Goal: Task Accomplishment & Management: Use online tool/utility

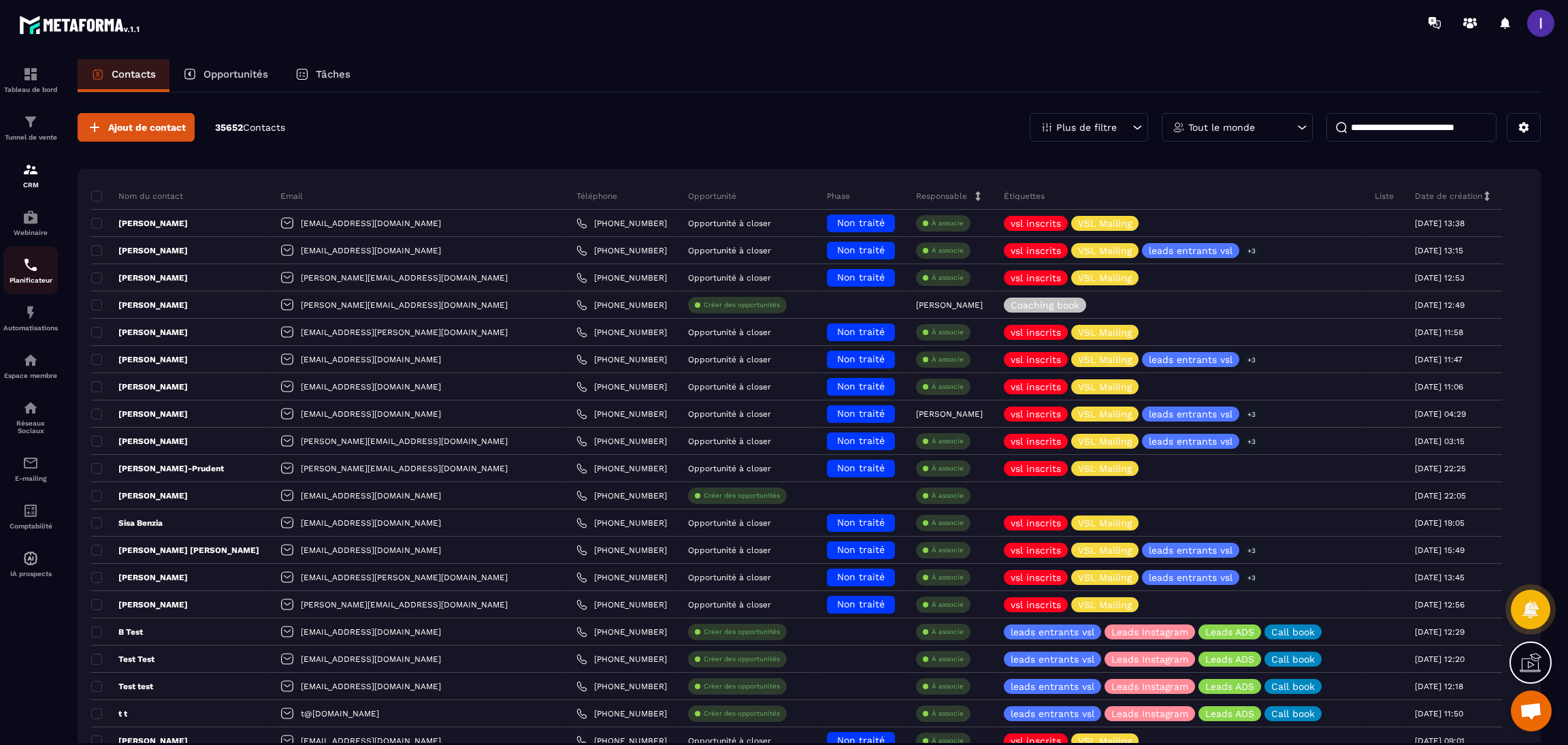
click at [48, 273] on div "Planificateur" at bounding box center [31, 270] width 55 height 27
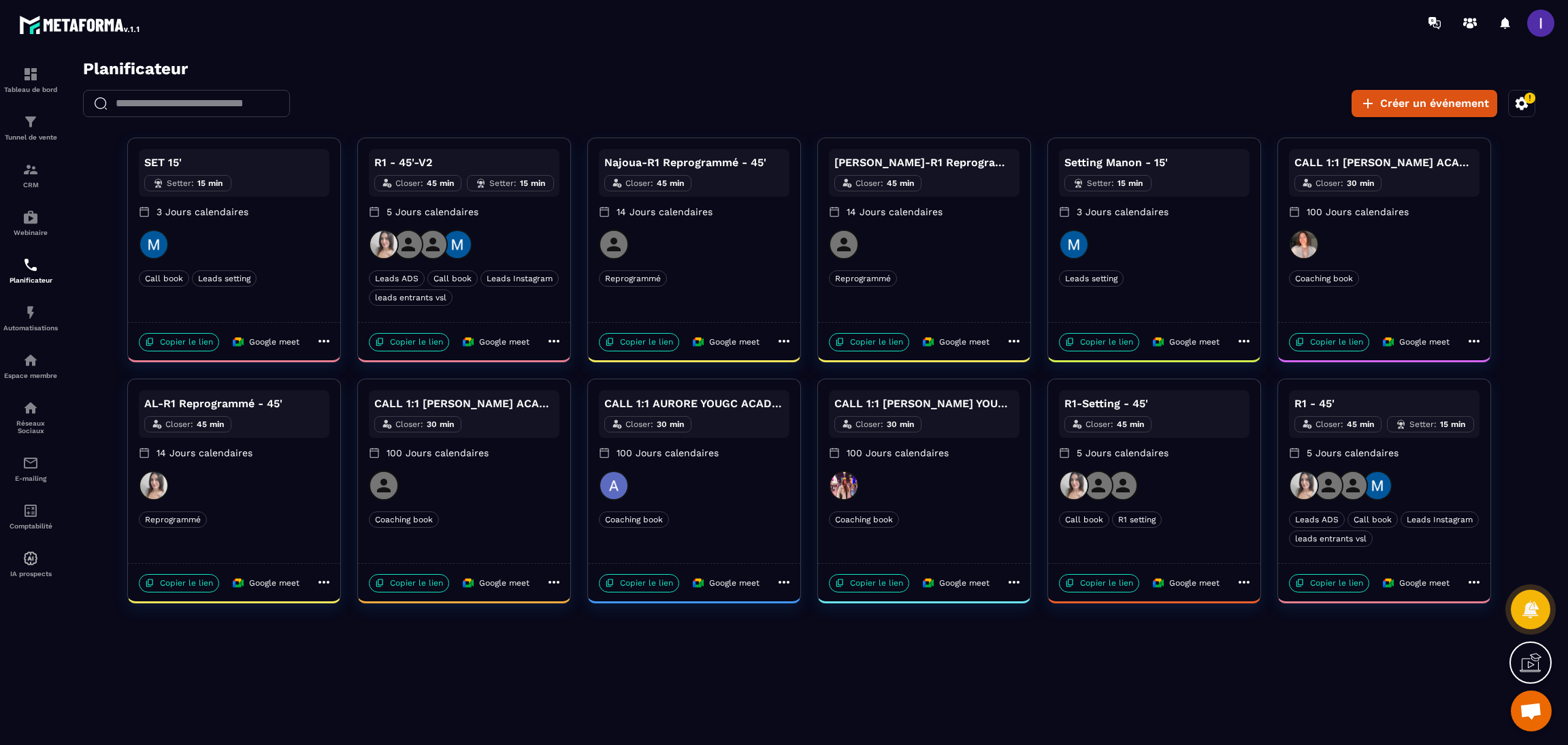
click at [1419, 462] on div "R1 - 45' Closer : 45 min Setter : 15 min 5 Jours calendaires" at bounding box center [1384, 430] width 191 height 80
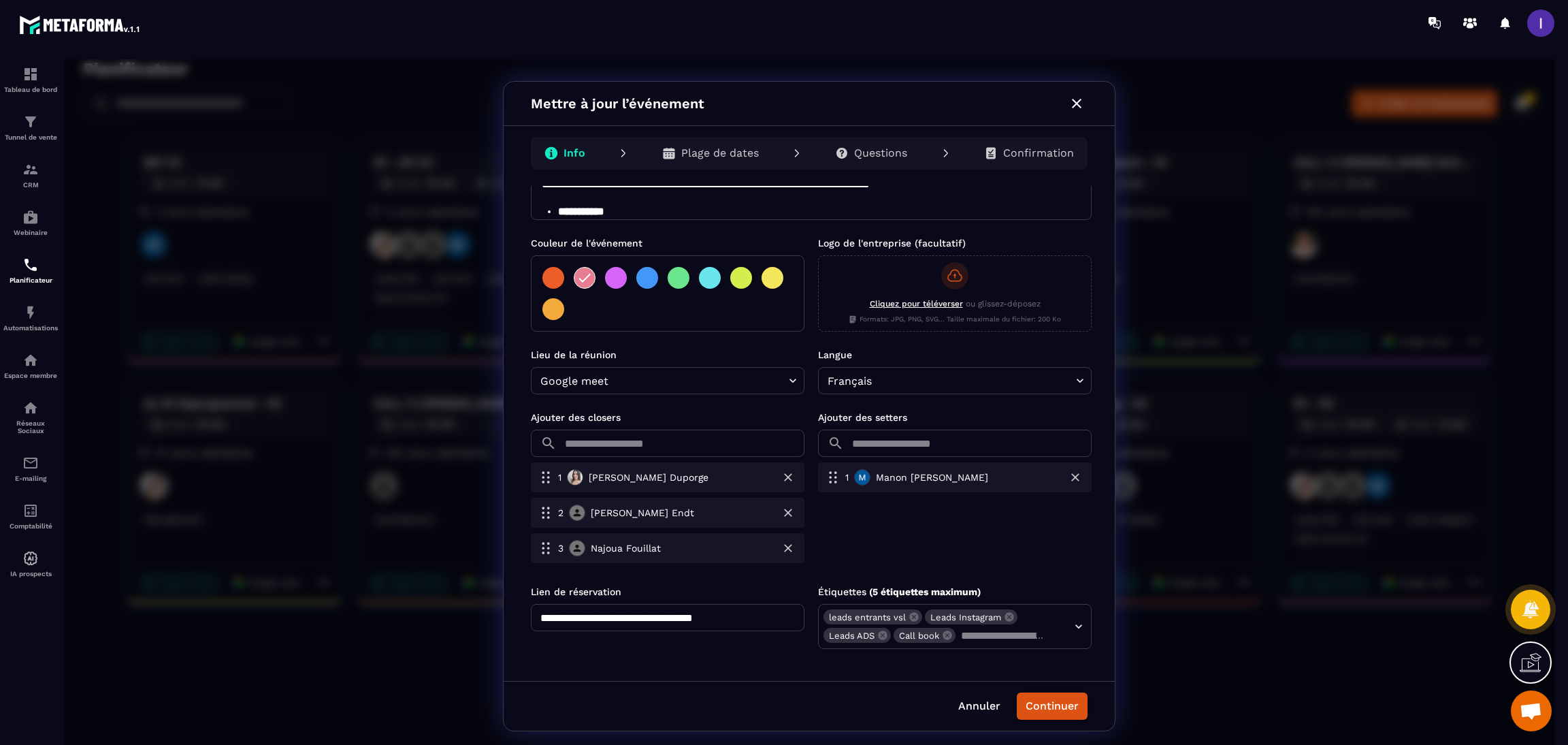
scroll to position [229, 0]
drag, startPoint x: 630, startPoint y: 551, endPoint x: 645, endPoint y: 514, distance: 39.9
click at [645, 514] on div "1 [PERSON_NAME] Duporge 2 [PERSON_NAME] 3 [PERSON_NAME]" at bounding box center [668, 514] width 274 height 106
click at [1048, 717] on button "Continuer" at bounding box center [1052, 706] width 71 height 27
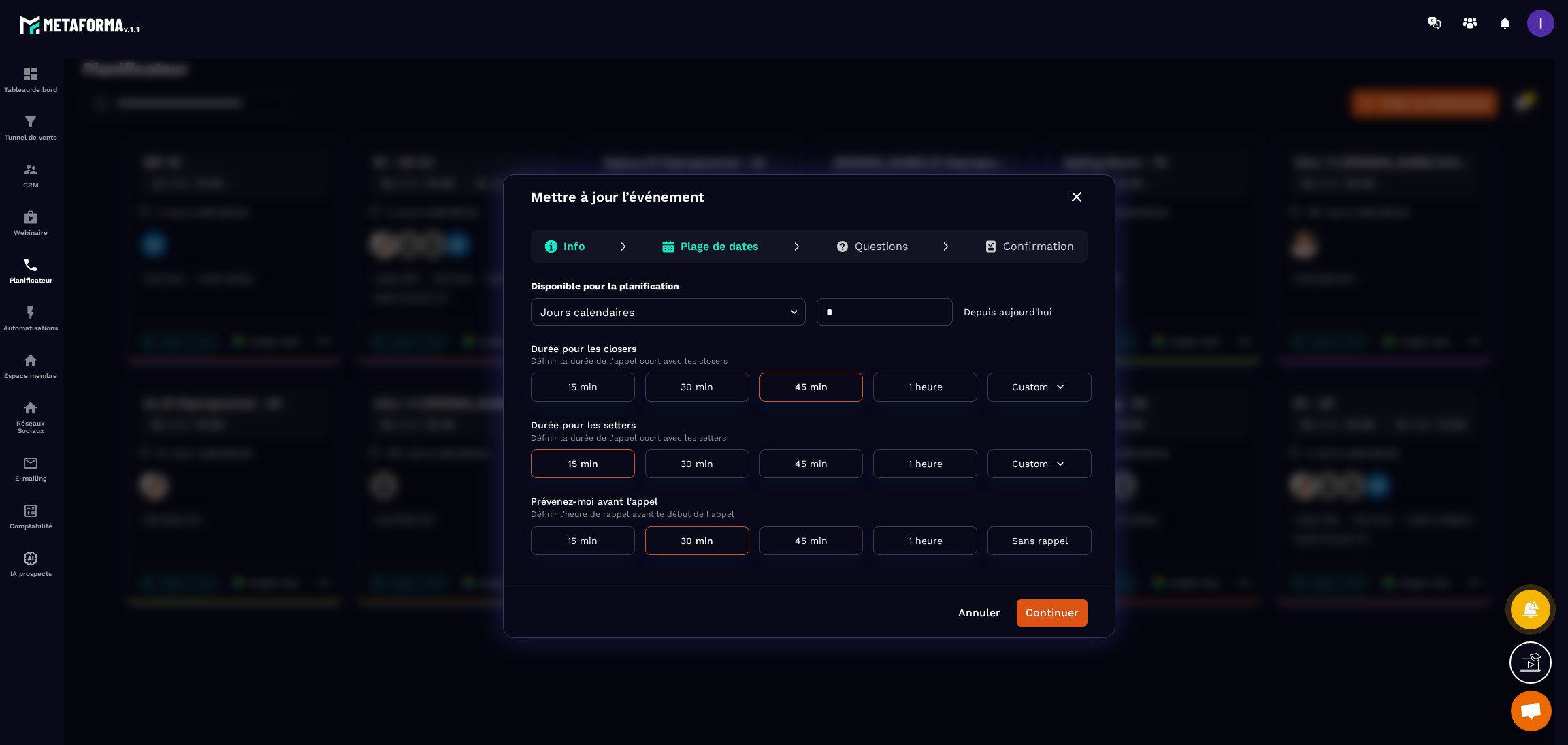
scroll to position [0, 0]
click at [1072, 622] on button "Continuer" at bounding box center [1052, 612] width 71 height 27
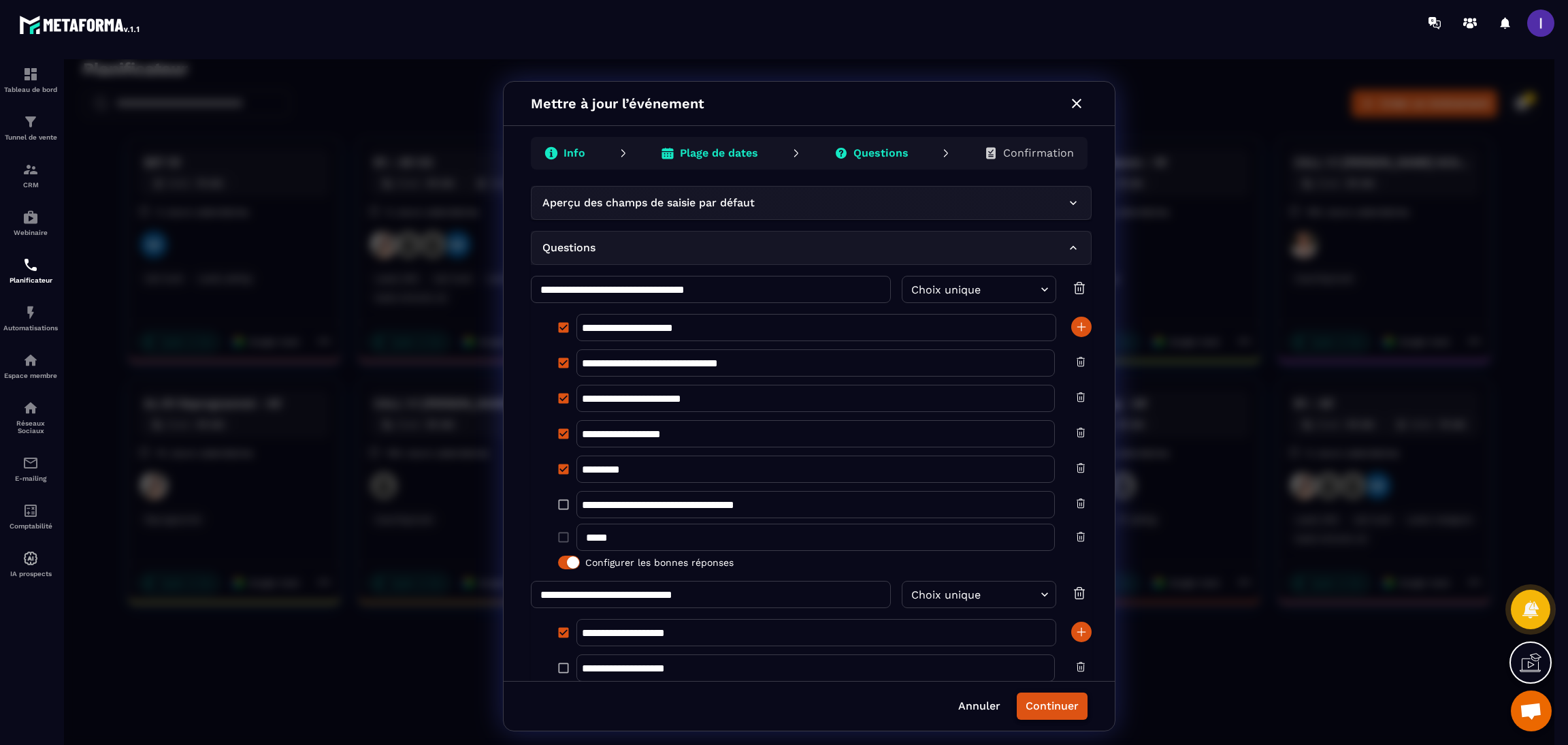
click at [1074, 695] on button "Continuer" at bounding box center [1052, 706] width 71 height 27
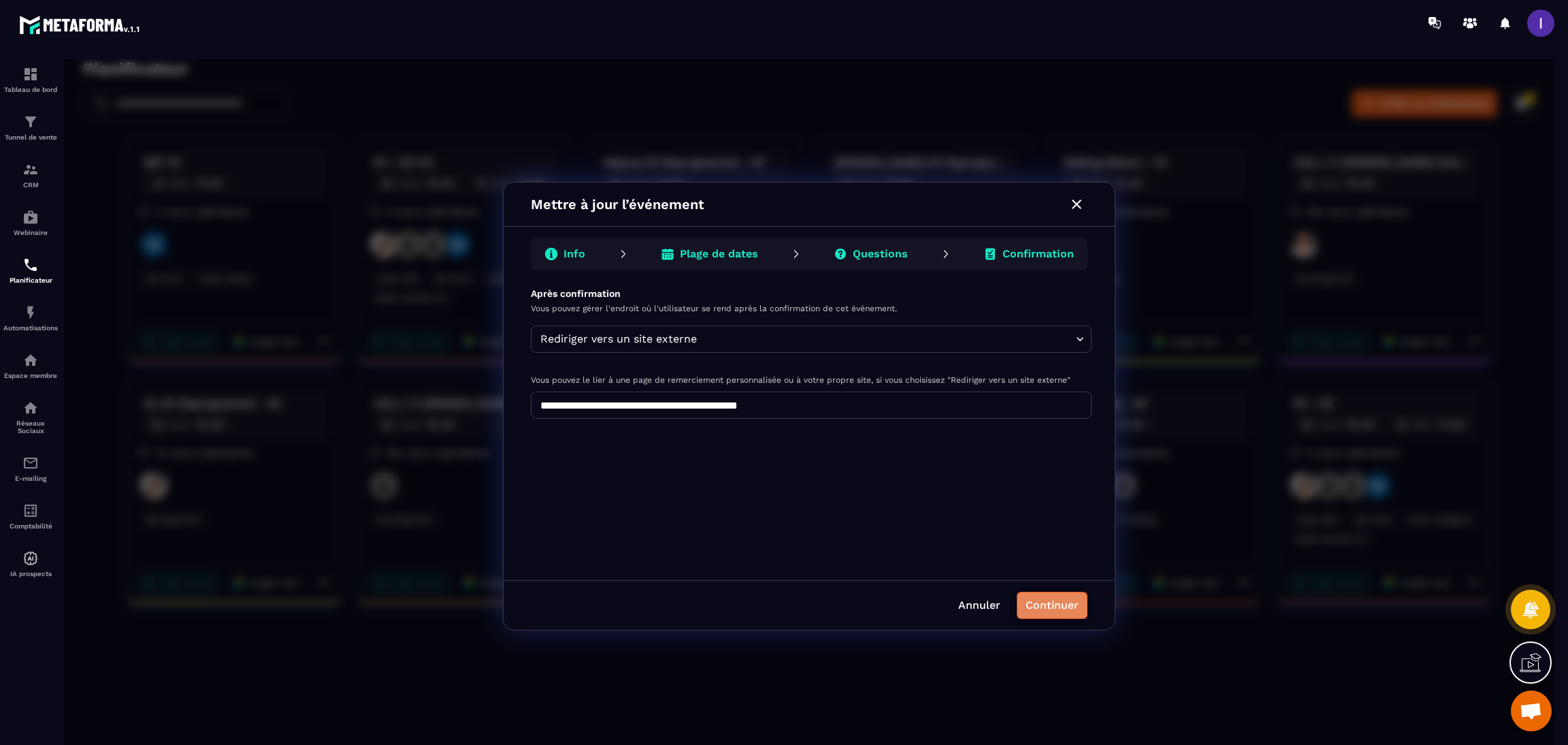
click at [1056, 609] on button "Continuer" at bounding box center [1052, 605] width 71 height 27
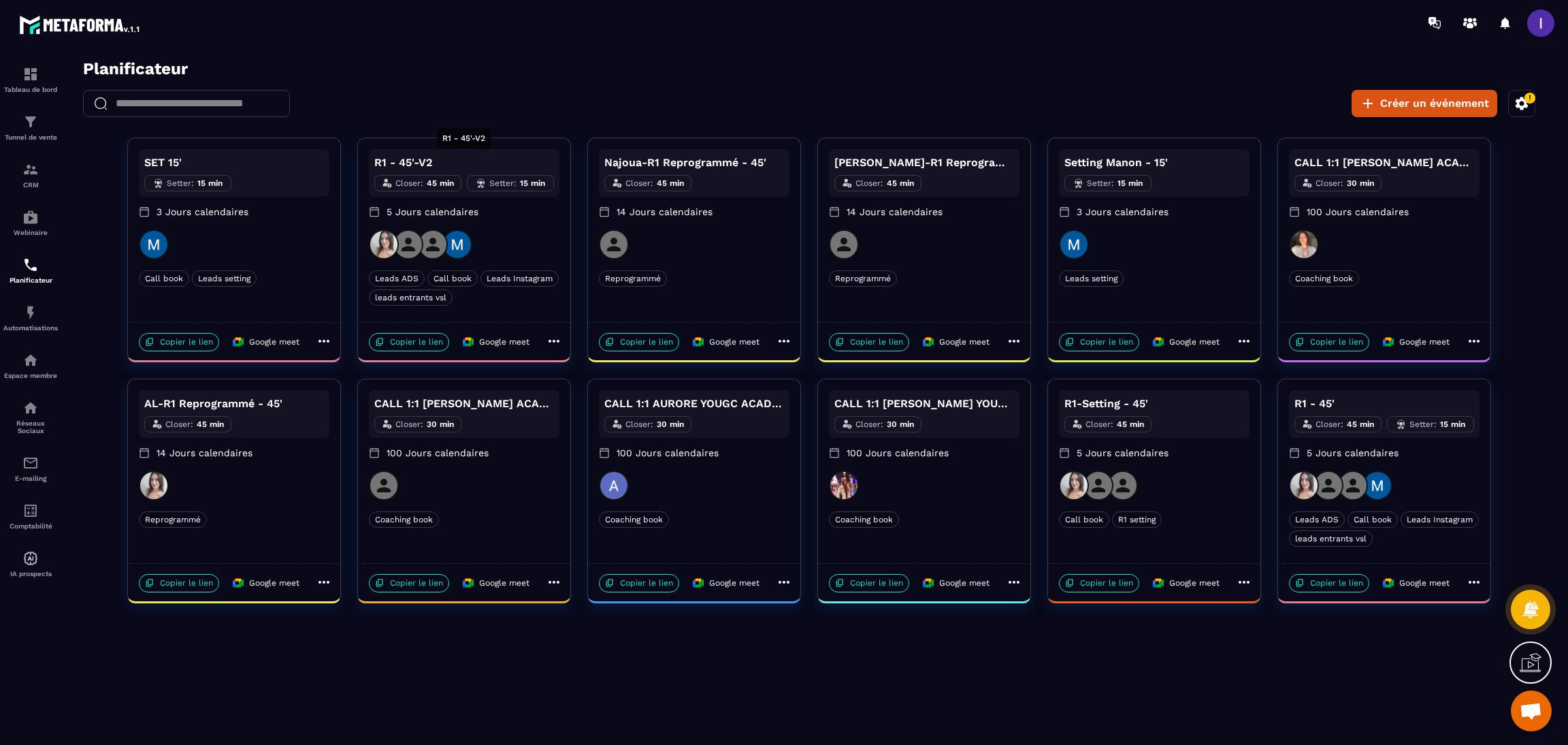
click at [463, 160] on p "R1 - 45'-V2" at bounding box center [464, 163] width 180 height 16
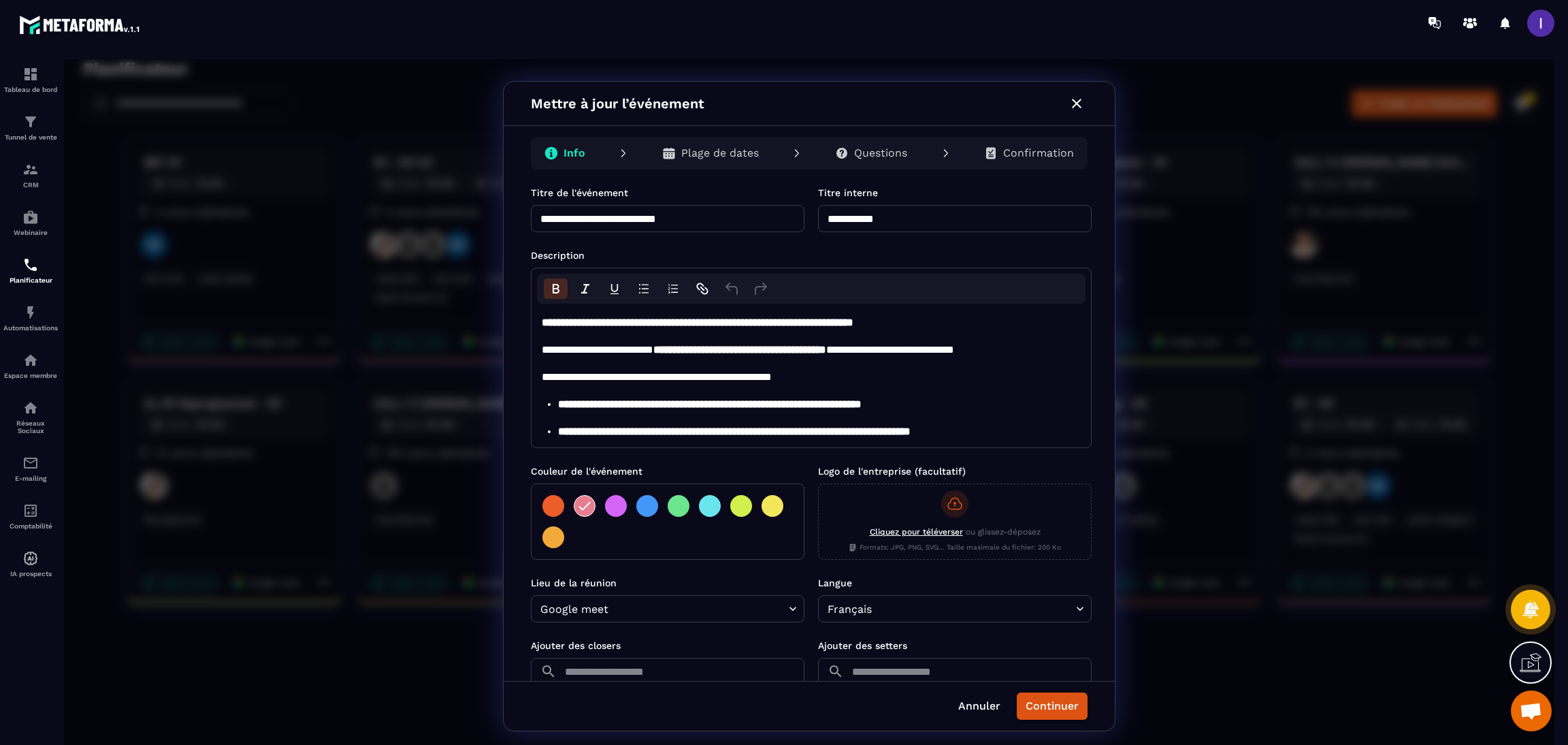
click at [1074, 37] on div at bounding box center [864, 22] width 1408 height 45
click at [1077, 98] on icon "button" at bounding box center [1076, 103] width 16 height 16
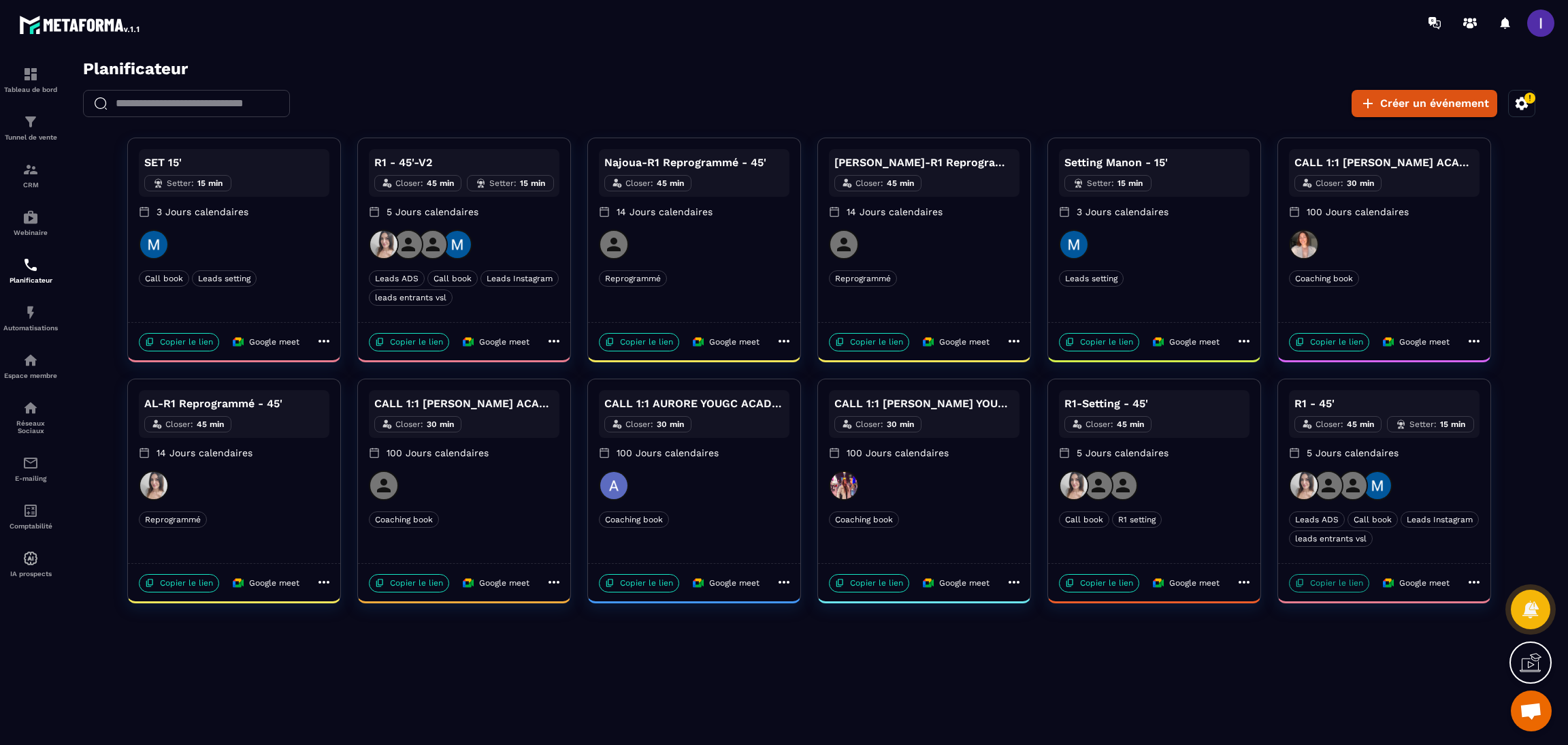
click at [1348, 590] on p "Copier le lien" at bounding box center [1329, 582] width 80 height 18
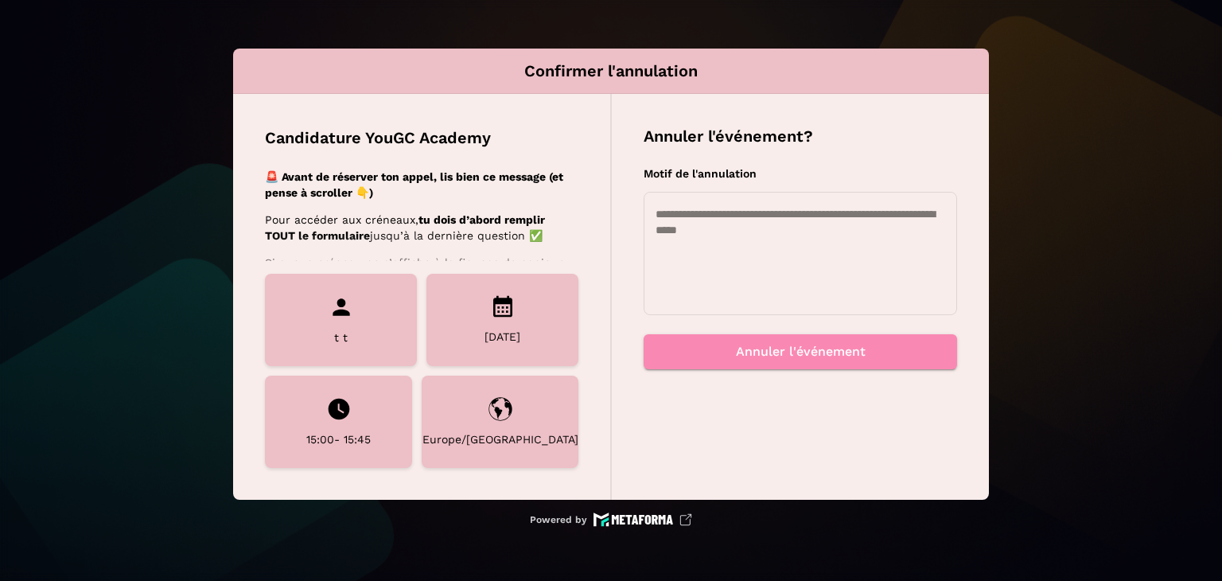
click at [704, 271] on textarea at bounding box center [801, 253] width 290 height 95
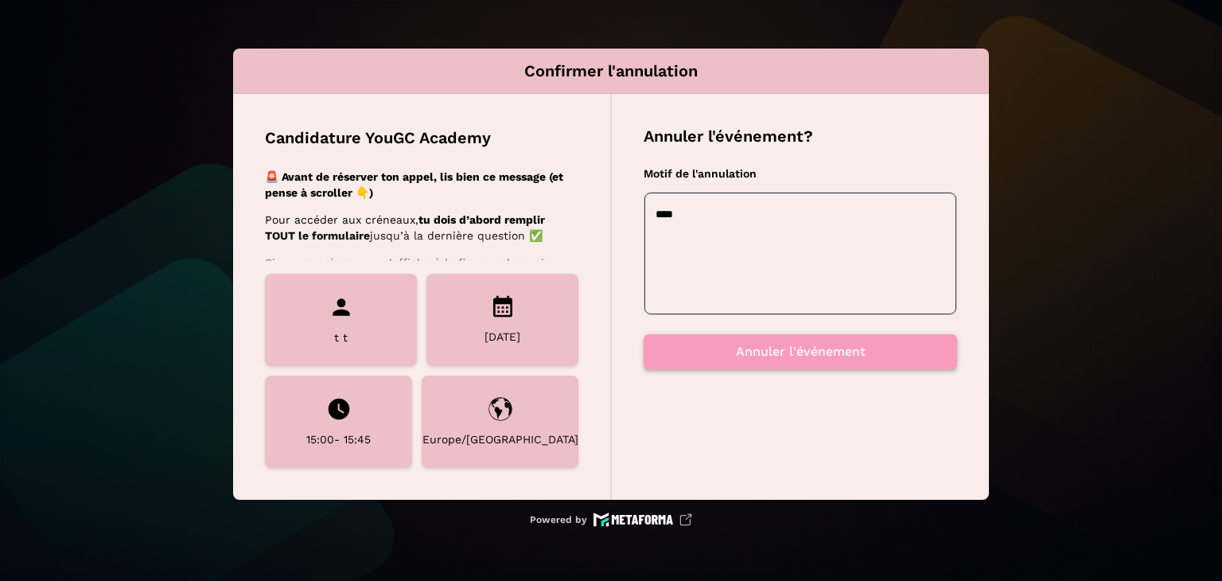
type textarea "****"
click at [822, 357] on button "Annuler l'événement" at bounding box center [801, 351] width 314 height 35
